Goal: Find contact information: Find contact information

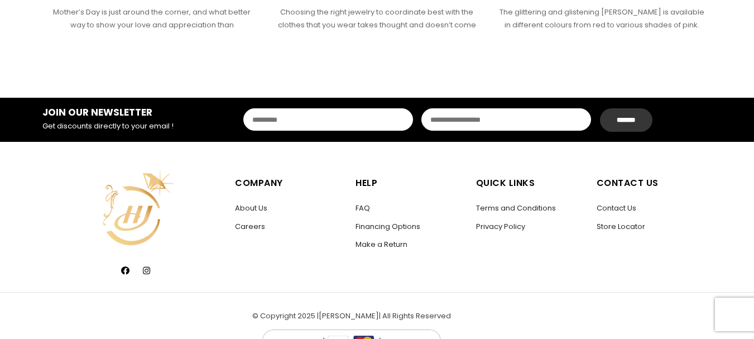
scroll to position [1692, 0]
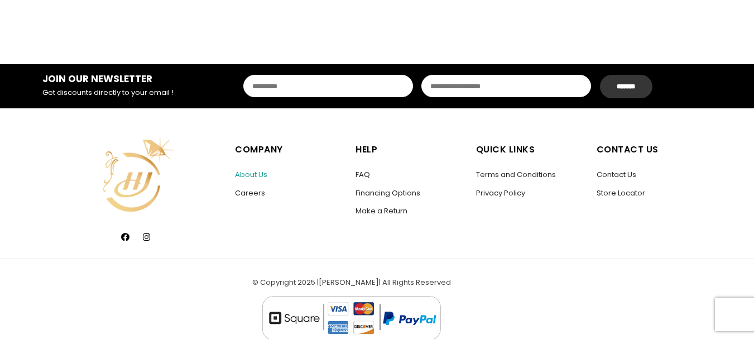
click at [240, 169] on link "About Us" at bounding box center [251, 174] width 32 height 11
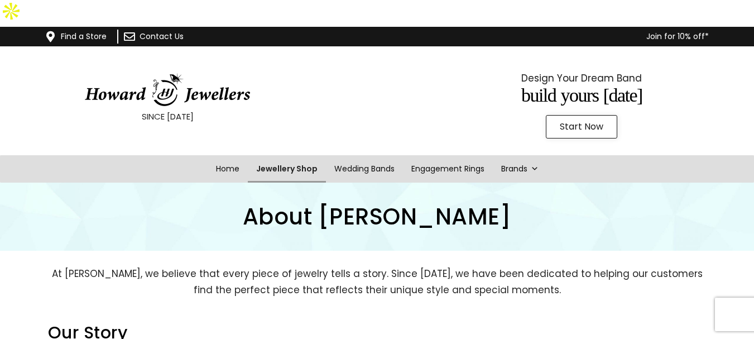
click at [290, 155] on link "Jewellery Shop" at bounding box center [287, 168] width 78 height 27
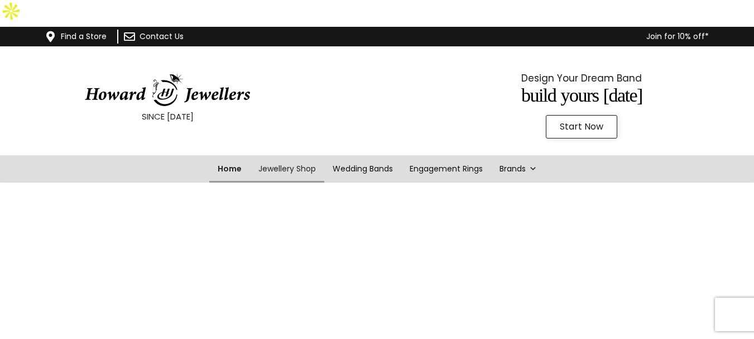
click at [226, 155] on link "Home" at bounding box center [229, 168] width 41 height 27
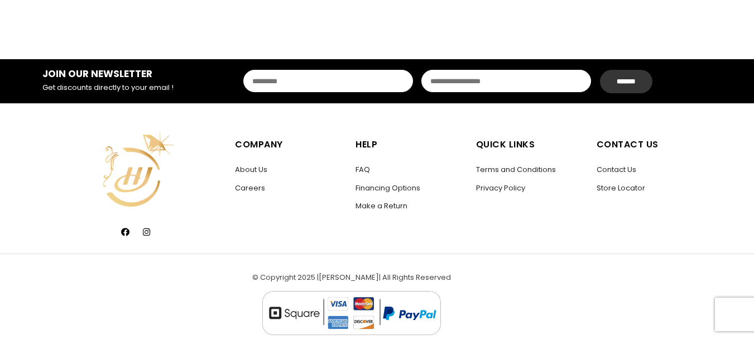
scroll to position [1698, 0]
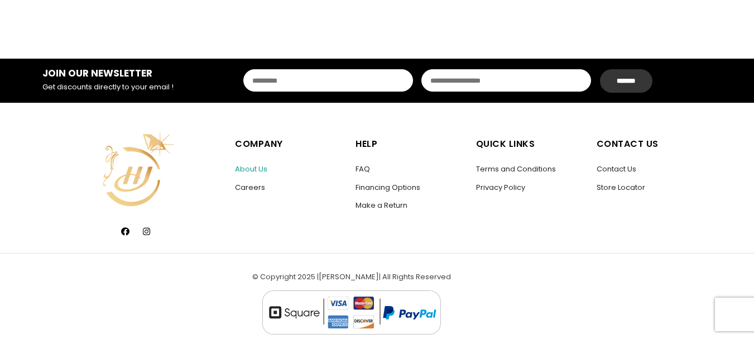
click at [249, 163] on link "About Us" at bounding box center [251, 168] width 32 height 11
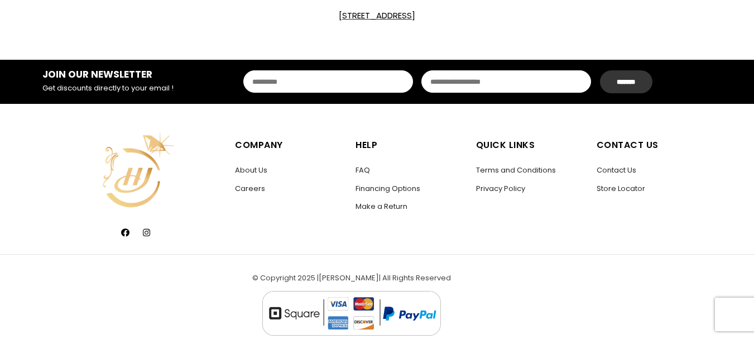
scroll to position [783, 0]
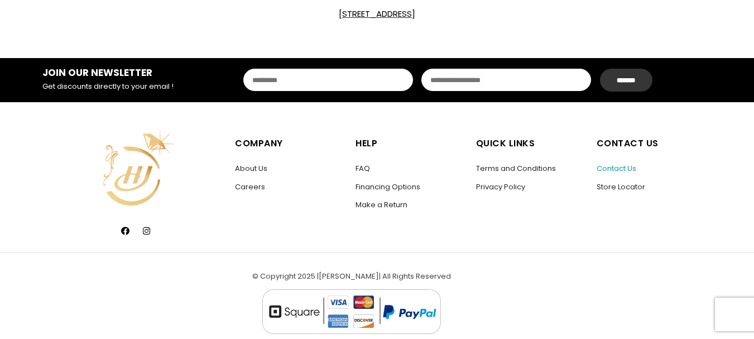
click at [604, 163] on link "Contact Us" at bounding box center [616, 168] width 40 height 11
click at [600, 163] on link "Contact Us" at bounding box center [616, 168] width 40 height 11
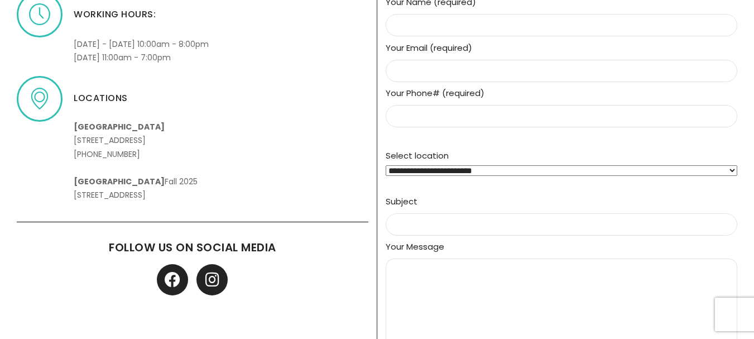
scroll to position [469, 0]
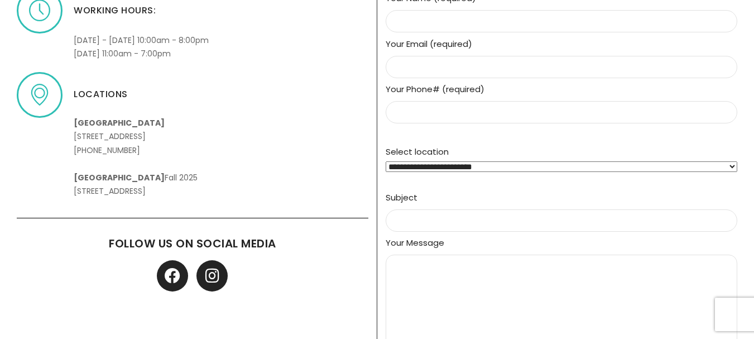
click at [137, 147] on p "Upper Canada Mall 17600 Yonge St, Newmarket, ON L3Y 4Z1 +1 (905) 836-2726 Hillc…" at bounding box center [136, 150] width 124 height 96
click at [246, 175] on div "Store locator Find Our Store Working hours: Monday - Saturday 10:00am - 8:00pm …" at bounding box center [192, 188] width 369 height 556
drag, startPoint x: 149, startPoint y: 124, endPoint x: 79, endPoint y: 125, distance: 70.3
click at [79, 125] on p "Upper Canada Mall 17600 Yonge St, Newmarket, ON L3Y 4Z1 +1 (905) 836-2726 Hillc…" at bounding box center [136, 150] width 124 height 96
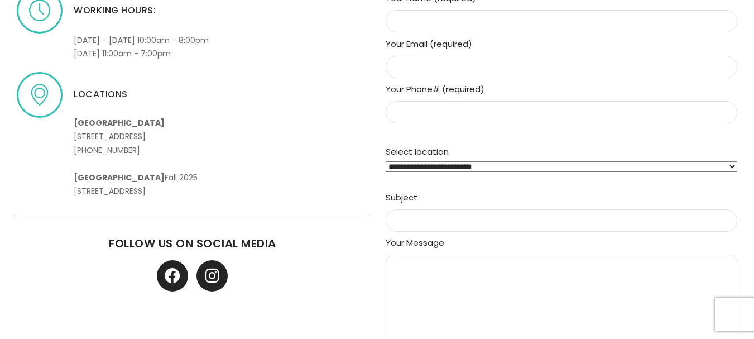
click at [79, 125] on p "Upper Canada Mall 17600 Yonge St, Newmarket, ON L3Y 4Z1 +1 (905) 836-2726 Hillc…" at bounding box center [136, 150] width 124 height 96
drag, startPoint x: 81, startPoint y: 123, endPoint x: 161, endPoint y: 127, distance: 79.9
click at [161, 127] on p "Upper Canada Mall 17600 Yonge St, Newmarket, ON L3Y 4Z1 +1 (905) 836-2726 Hillc…" at bounding box center [136, 150] width 124 height 96
click at [162, 125] on p "Upper Canada Mall 17600 Yonge St, Newmarket, ON L3Y 4Z1 +1 (905) 836-2726 Hillc…" at bounding box center [136, 150] width 124 height 96
drag, startPoint x: 145, startPoint y: 120, endPoint x: 86, endPoint y: 119, distance: 58.6
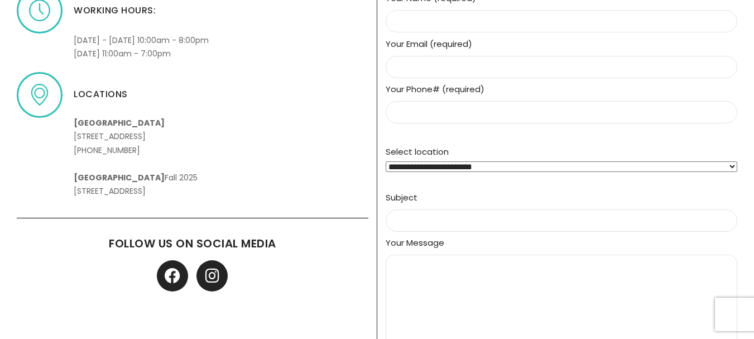
click at [86, 119] on p "Upper Canada Mall 17600 Yonge St, Newmarket, ON L3Y 4Z1 +1 (905) 836-2726 Hillc…" at bounding box center [136, 150] width 124 height 96
copy p "905) 836-2726"
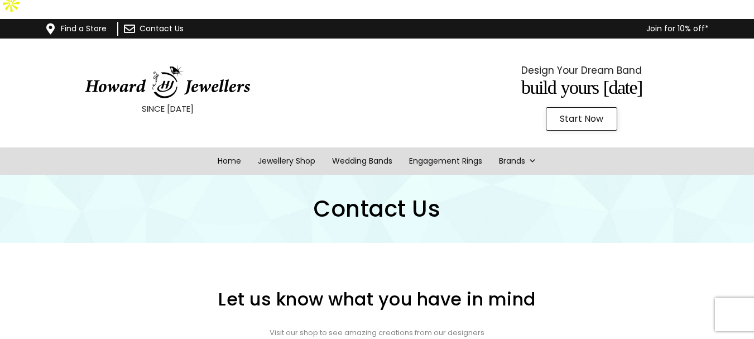
scroll to position [0, 0]
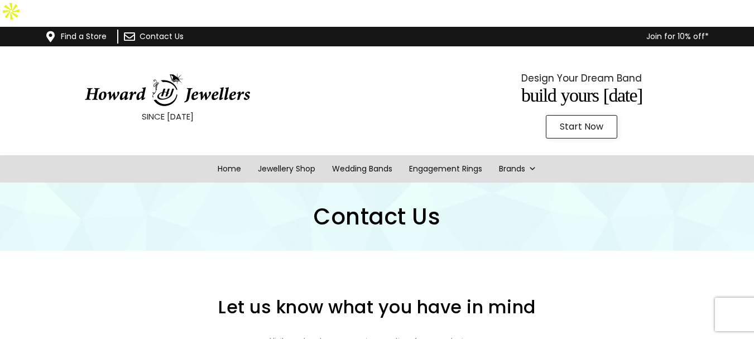
click at [160, 31] on link "Contact Us" at bounding box center [161, 36] width 44 height 11
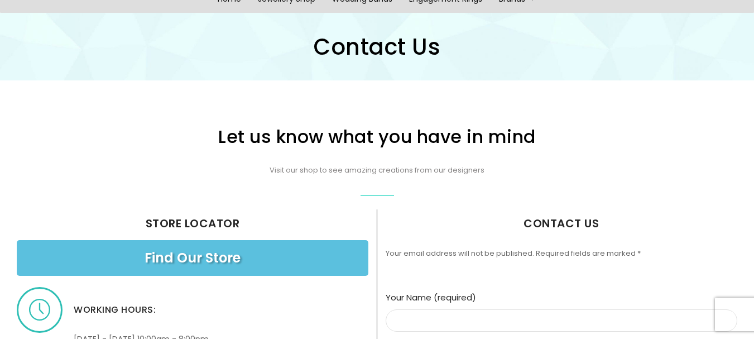
scroll to position [121, 0]
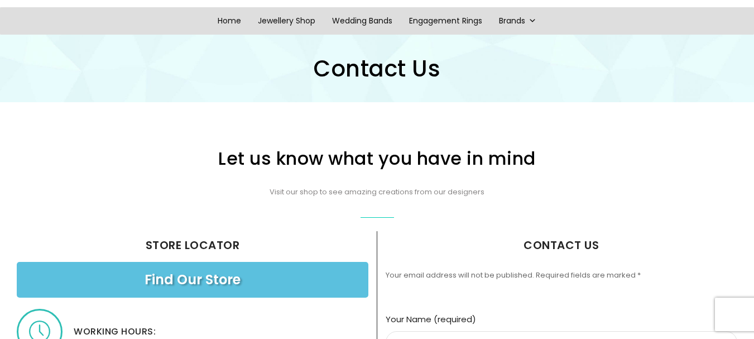
drag, startPoint x: 255, startPoint y: 175, endPoint x: 553, endPoint y: 160, distance: 298.8
click at [553, 160] on h2 "Let us know what you have in mind" at bounding box center [377, 159] width 658 height 18
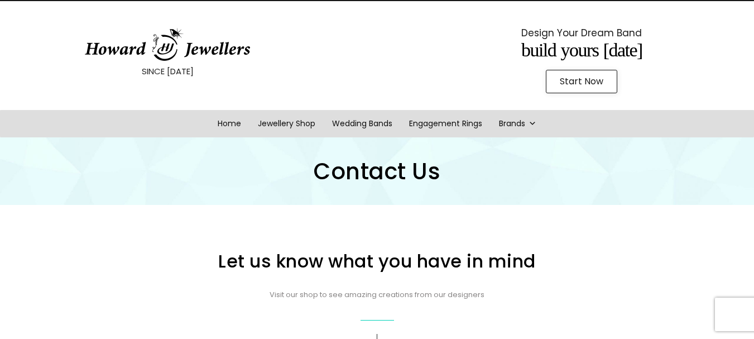
scroll to position [0, 0]
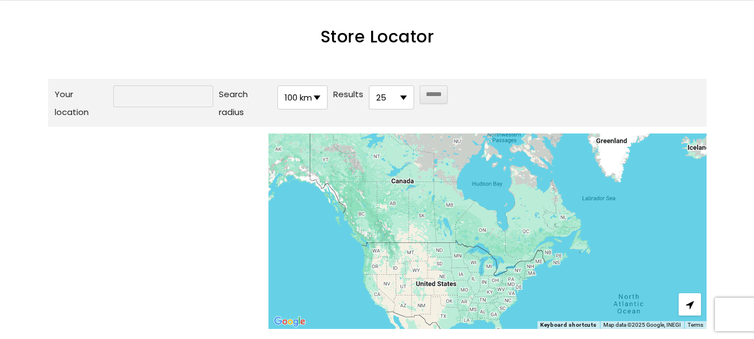
scroll to position [130, 0]
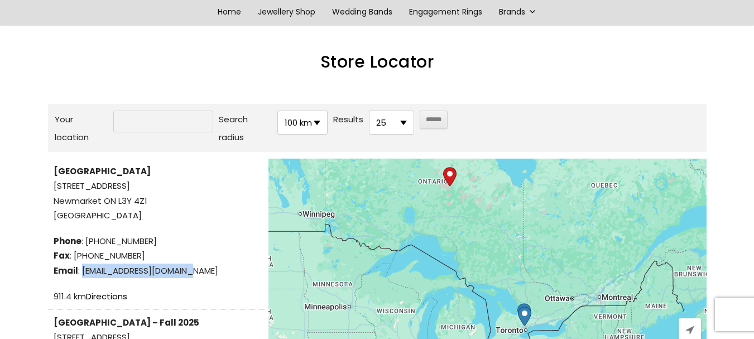
drag, startPoint x: 193, startPoint y: 268, endPoint x: 81, endPoint y: 274, distance: 111.8
click at [81, 274] on span "Email : info@howardjewellers.ca" at bounding box center [157, 270] width 206 height 15
copy span "info@howardjewellers.ca"
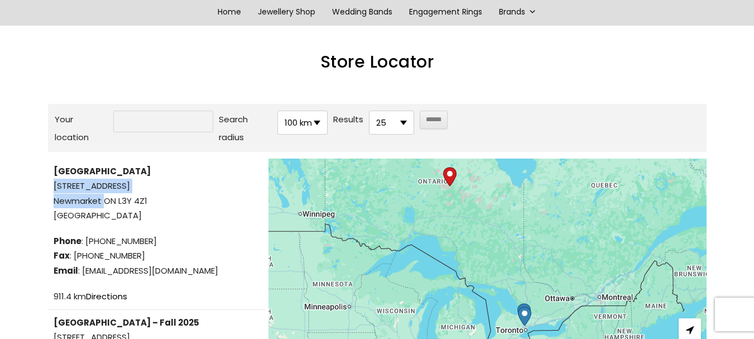
drag, startPoint x: 52, startPoint y: 184, endPoint x: 106, endPoint y: 202, distance: 56.6
click at [106, 202] on li "Upper Canada Mall 17600 Yonge St, Newmarket ON L3Y 4Z1 Canada Phone : (905) 836…" at bounding box center [156, 233] width 217 height 151
click at [98, 216] on span "Canada" at bounding box center [157, 215] width 206 height 15
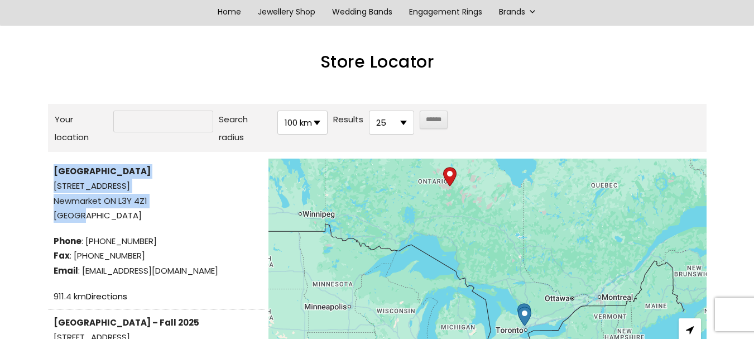
drag, startPoint x: 87, startPoint y: 216, endPoint x: 47, endPoint y: 178, distance: 55.2
click at [47, 178] on div "Your location Search radius ***** ***** ***** ****** ****** ****** 100 km 10 km…" at bounding box center [376, 234] width 669 height 272
click at [50, 184] on li "Upper Canada Mall 17600 Yonge St, Newmarket ON L3Y 4Z1 Canada Phone : (905) 836…" at bounding box center [156, 233] width 217 height 151
drag, startPoint x: 52, startPoint y: 185, endPoint x: 109, endPoint y: 211, distance: 62.4
click at [109, 211] on li "Upper Canada Mall 17600 Yonge St, Newmarket ON L3Y 4Z1 Canada Phone : (905) 836…" at bounding box center [156, 233] width 217 height 151
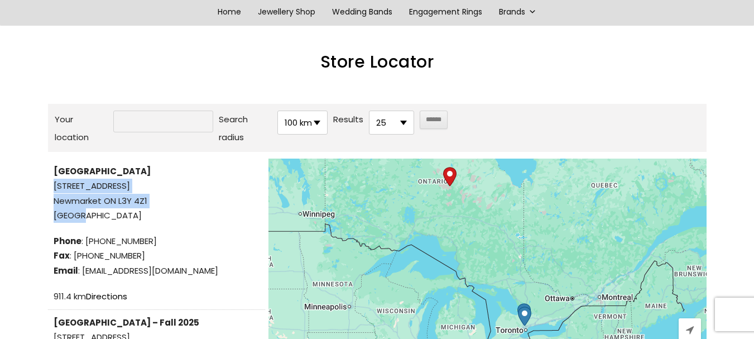
copy p "17600 Yonge St, Newmarket ON L3Y 4Z1 Canada"
